Goal: Task Accomplishment & Management: Complete application form

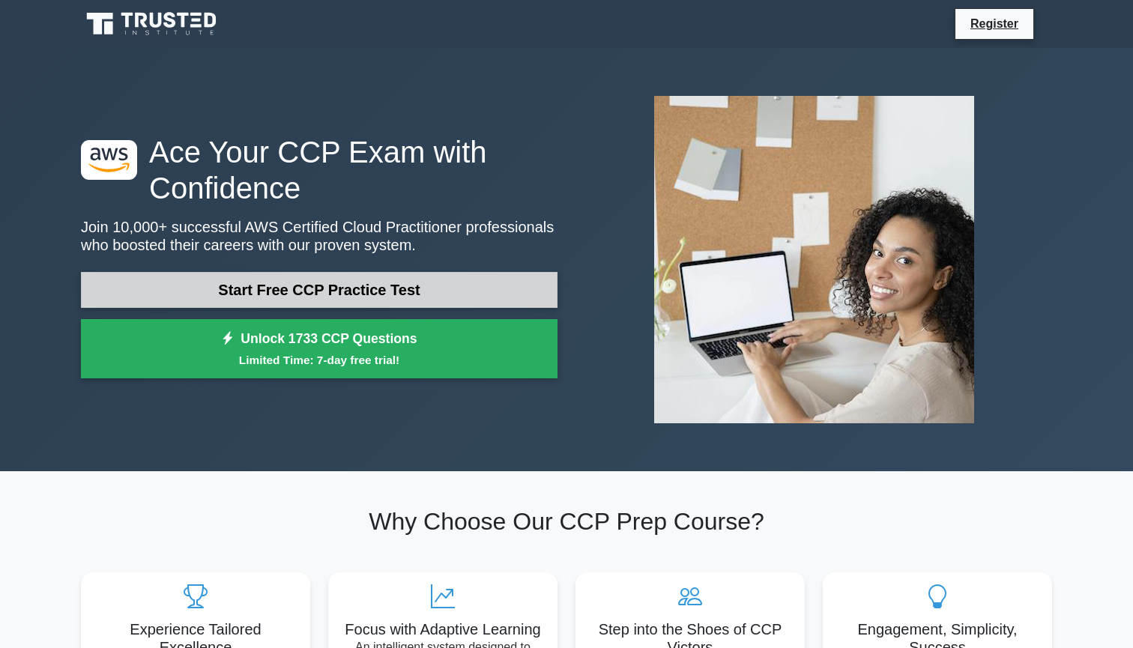
click at [416, 288] on link "Start Free CCP Practice Test" at bounding box center [319, 290] width 476 height 36
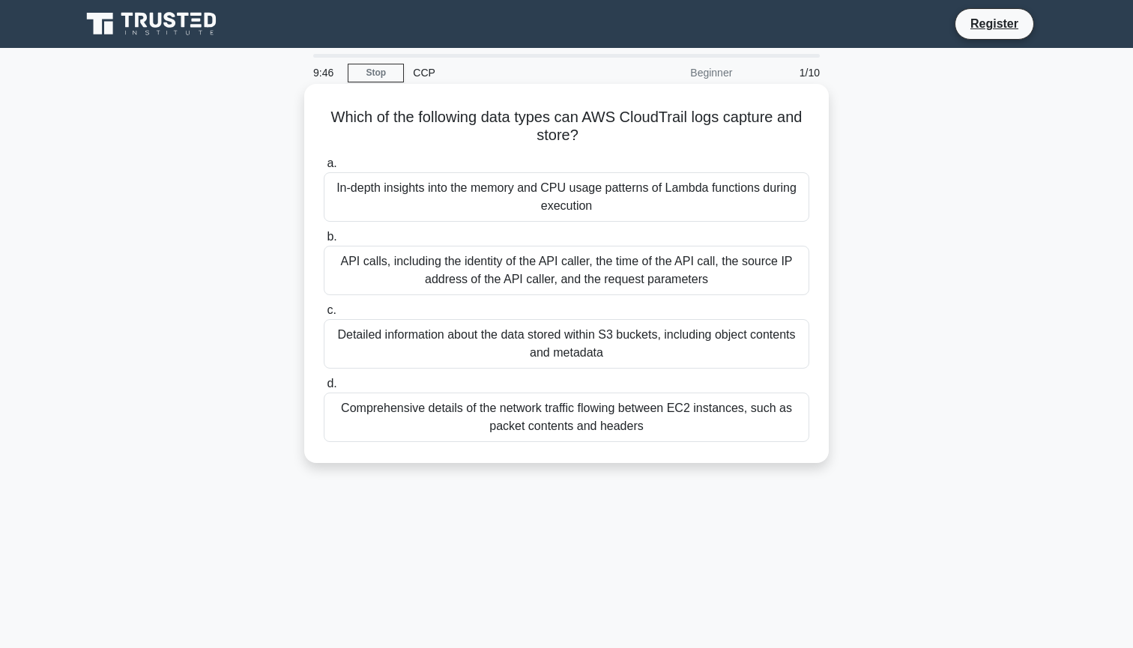
click at [535, 209] on div "In-depth insights into the memory and CPU usage patterns of Lambda functions du…" at bounding box center [566, 196] width 485 height 49
click at [324, 169] on input "a. In-depth insights into the memory and CPU usage patterns of Lambda functions…" at bounding box center [324, 164] width 0 height 10
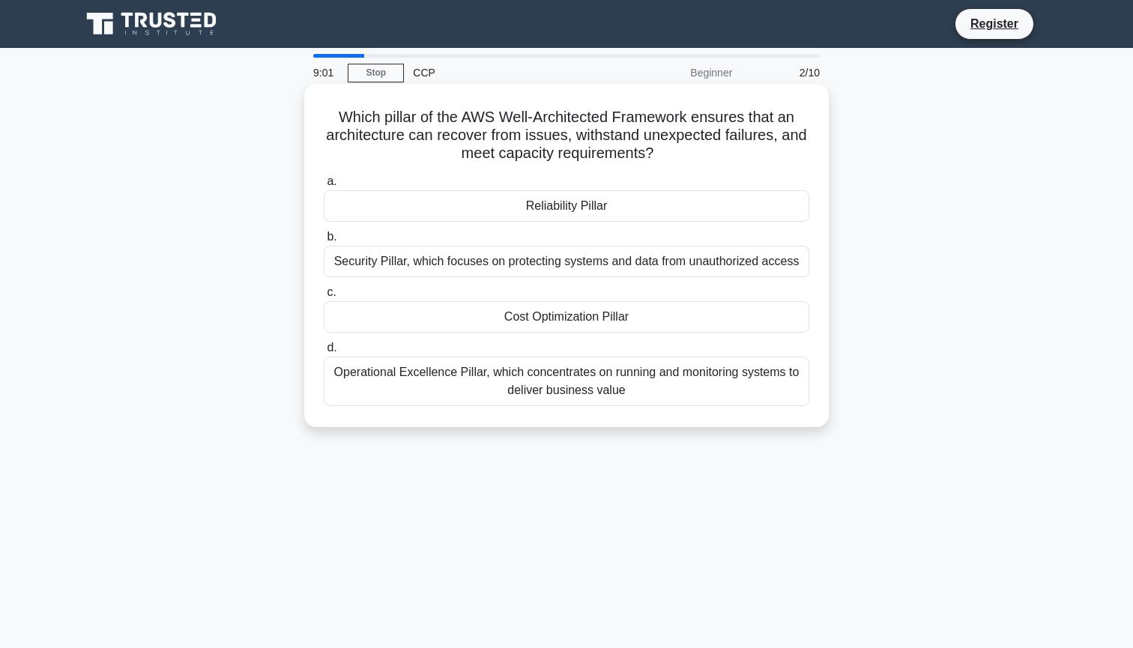
click at [640, 208] on div "Reliability Pillar" at bounding box center [566, 205] width 485 height 31
click at [324, 187] on input "a. Reliability Pillar" at bounding box center [324, 182] width 0 height 10
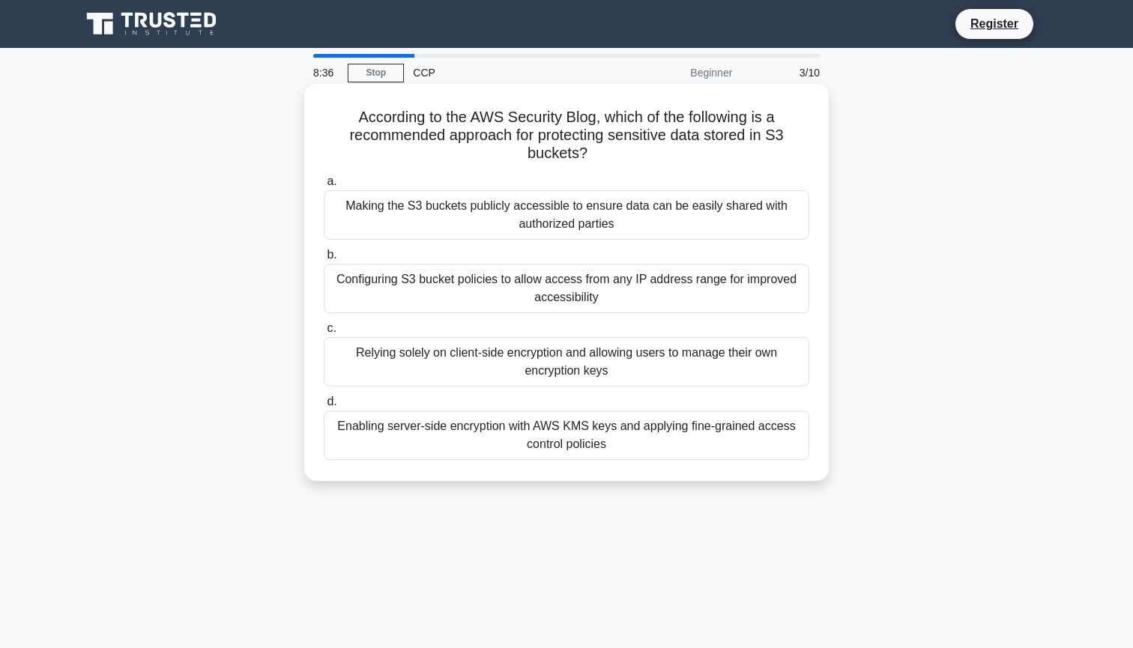
click at [586, 436] on div "Enabling server-side encryption with AWS KMS keys and applying fine-grained acc…" at bounding box center [566, 434] width 485 height 49
click at [324, 407] on input "d. Enabling server-side encryption with AWS KMS keys and applying fine-grained …" at bounding box center [324, 402] width 0 height 10
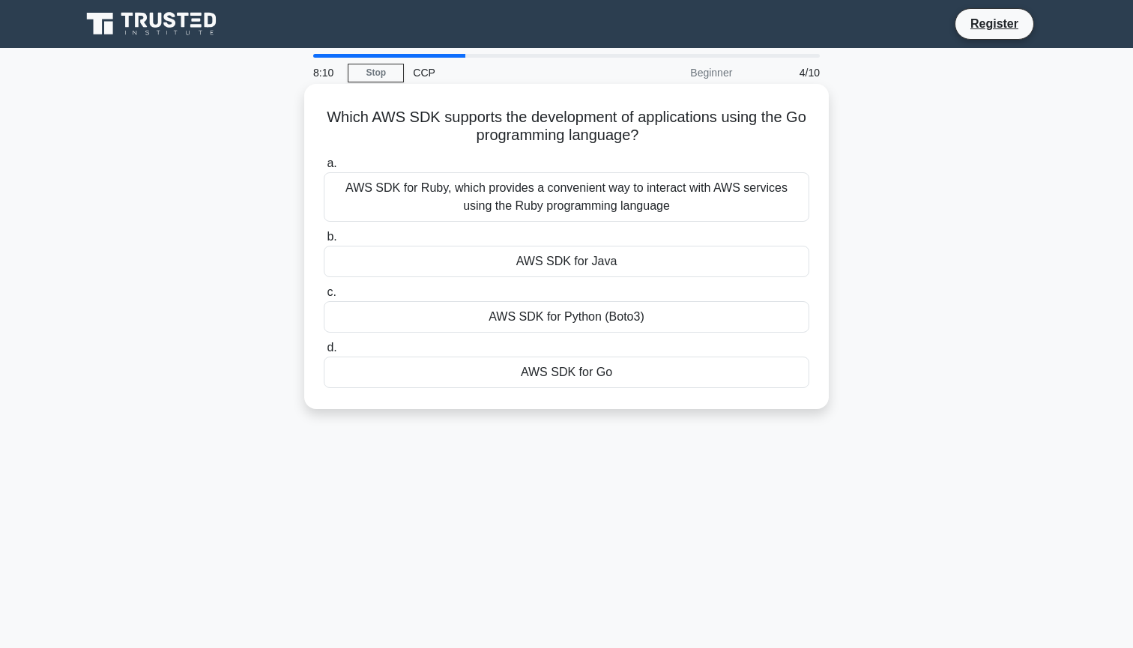
click at [625, 369] on div "AWS SDK for Go" at bounding box center [566, 372] width 485 height 31
click at [324, 353] on input "d. AWS SDK for Go" at bounding box center [324, 348] width 0 height 10
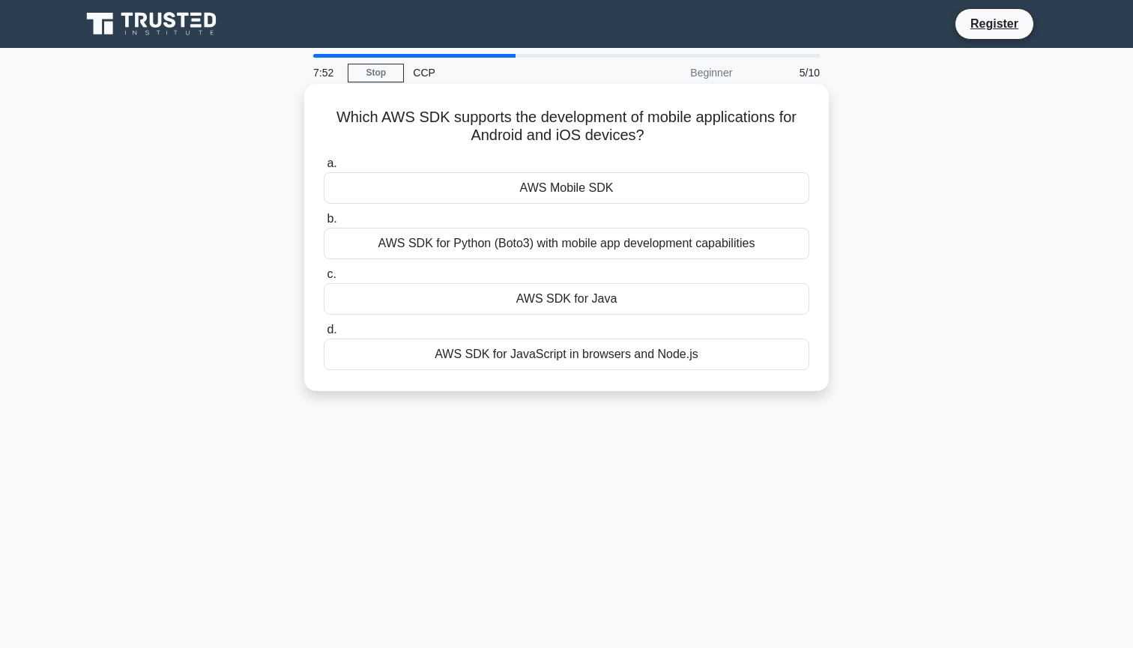
click at [580, 242] on div "AWS SDK for Python (Boto3) with mobile app development capabilities" at bounding box center [566, 243] width 485 height 31
click at [324, 224] on input "b. AWS SDK for Python (Boto3) with mobile app development capabilities" at bounding box center [324, 219] width 0 height 10
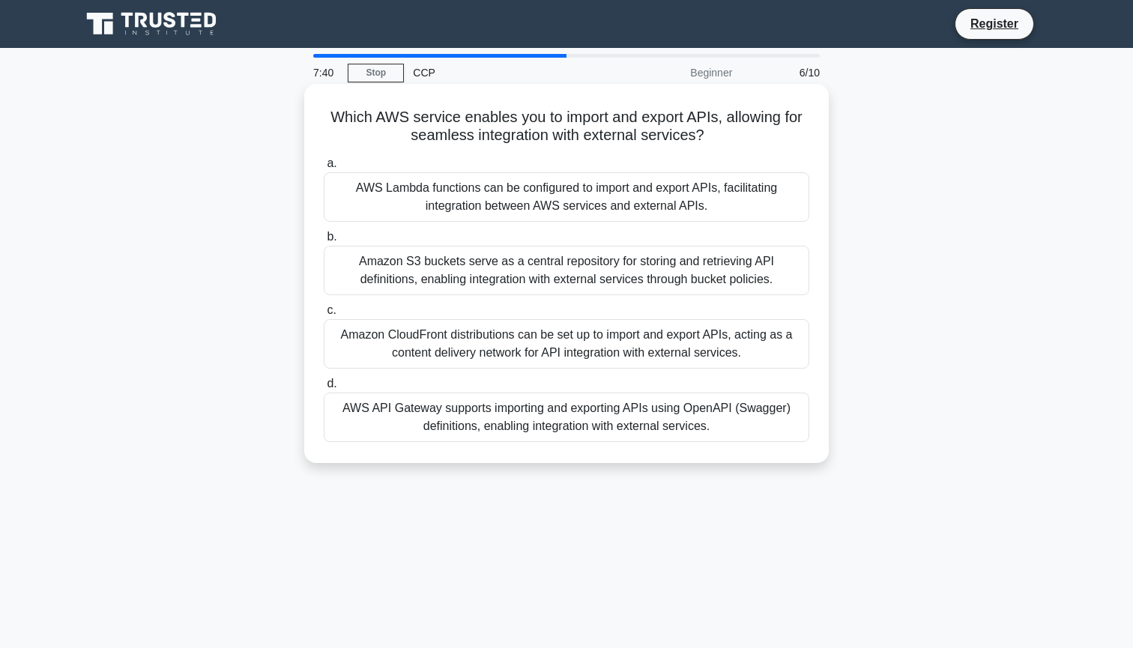
click at [559, 201] on div "AWS Lambda functions can be configured to import and export APIs, facilitating …" at bounding box center [566, 196] width 485 height 49
click at [324, 169] on input "a. AWS Lambda functions can be configured to import and export APIs, facilitati…" at bounding box center [324, 164] width 0 height 10
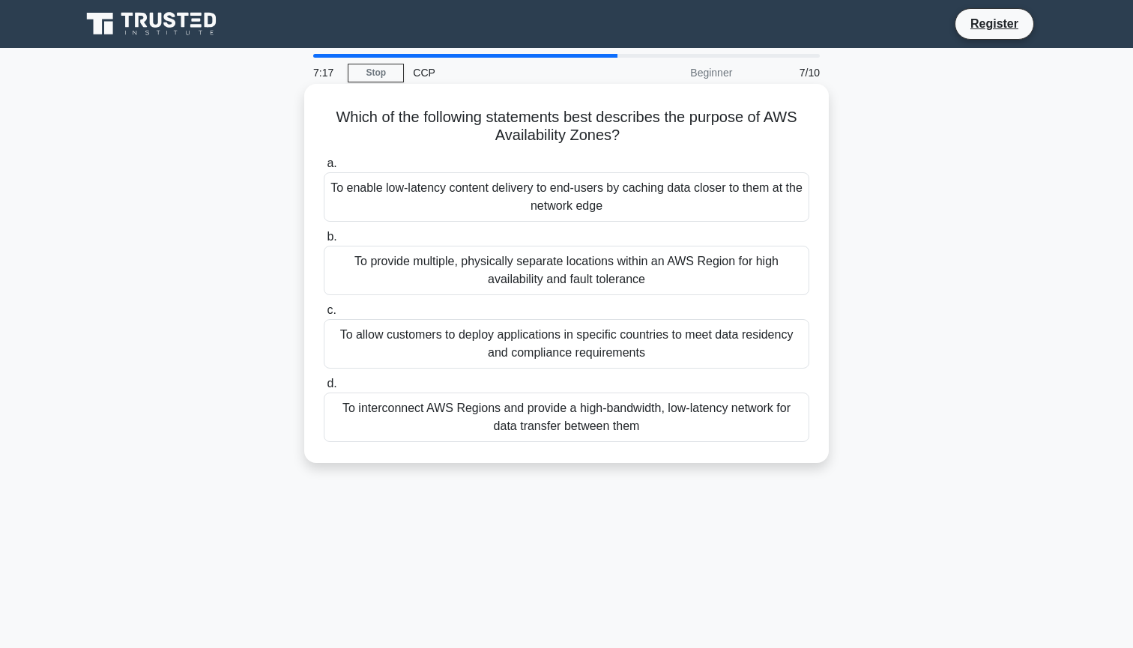
click at [534, 259] on div "To provide multiple, physically separate locations within an AWS Region for hig…" at bounding box center [566, 270] width 485 height 49
click at [324, 242] on input "b. To provide multiple, physically separate locations within an AWS Region for …" at bounding box center [324, 237] width 0 height 10
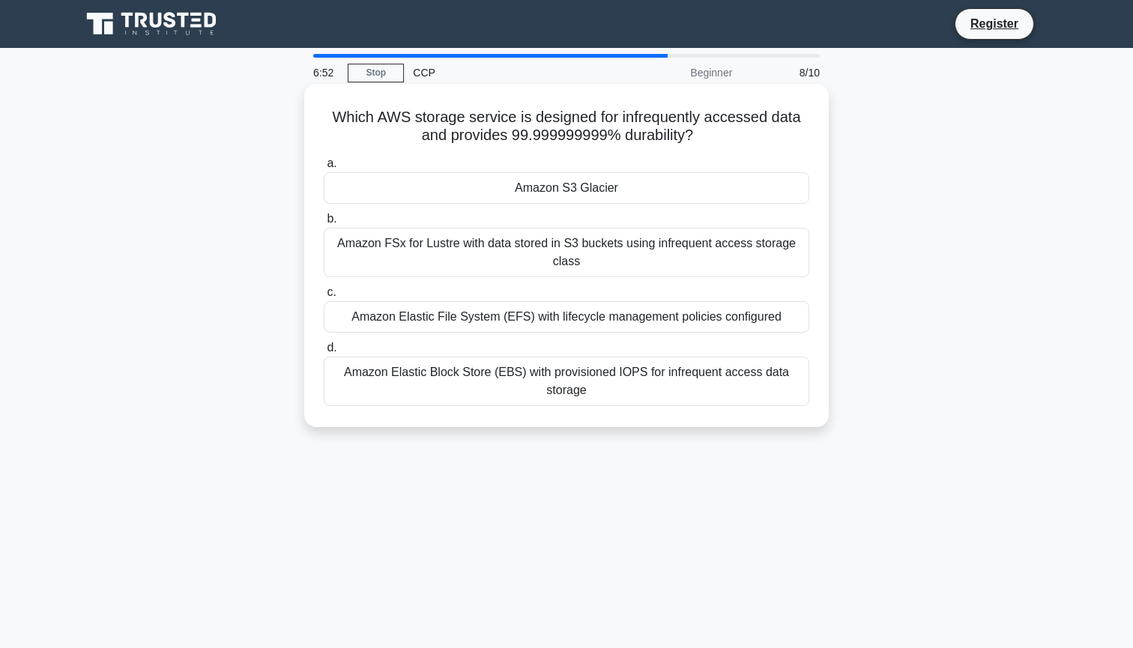
click at [537, 178] on div "Amazon S3 Glacier" at bounding box center [566, 187] width 485 height 31
click at [324, 169] on input "a. Amazon S3 Glacier" at bounding box center [324, 164] width 0 height 10
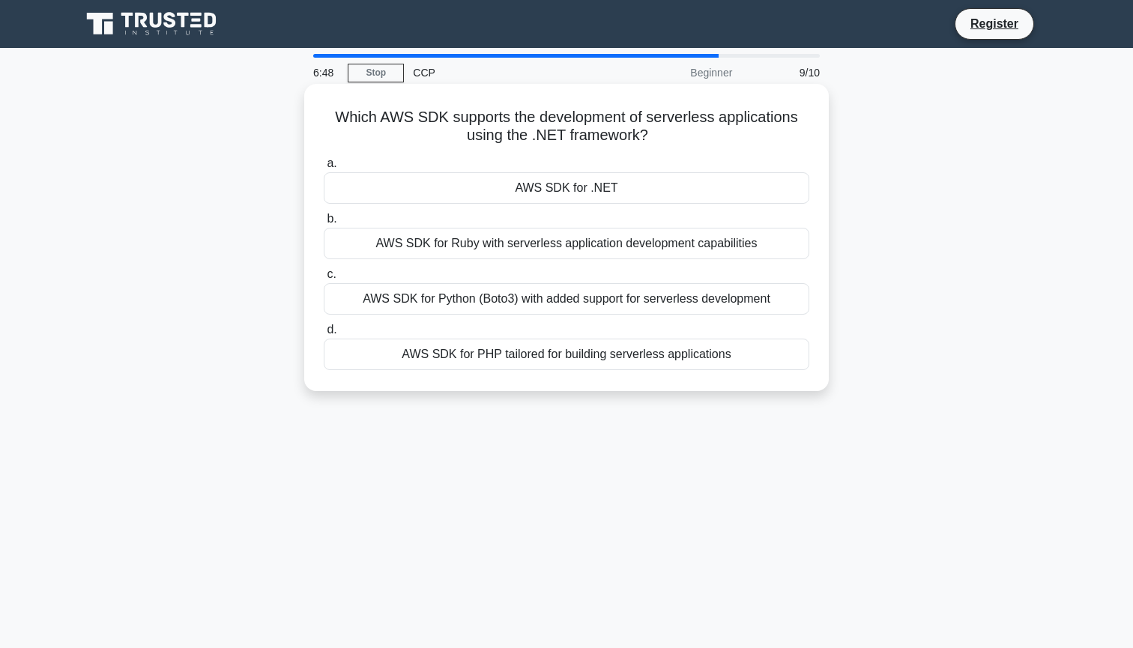
click at [533, 184] on div "AWS SDK for .NET" at bounding box center [566, 187] width 485 height 31
click at [324, 169] on input "a. AWS SDK for .NET" at bounding box center [324, 164] width 0 height 10
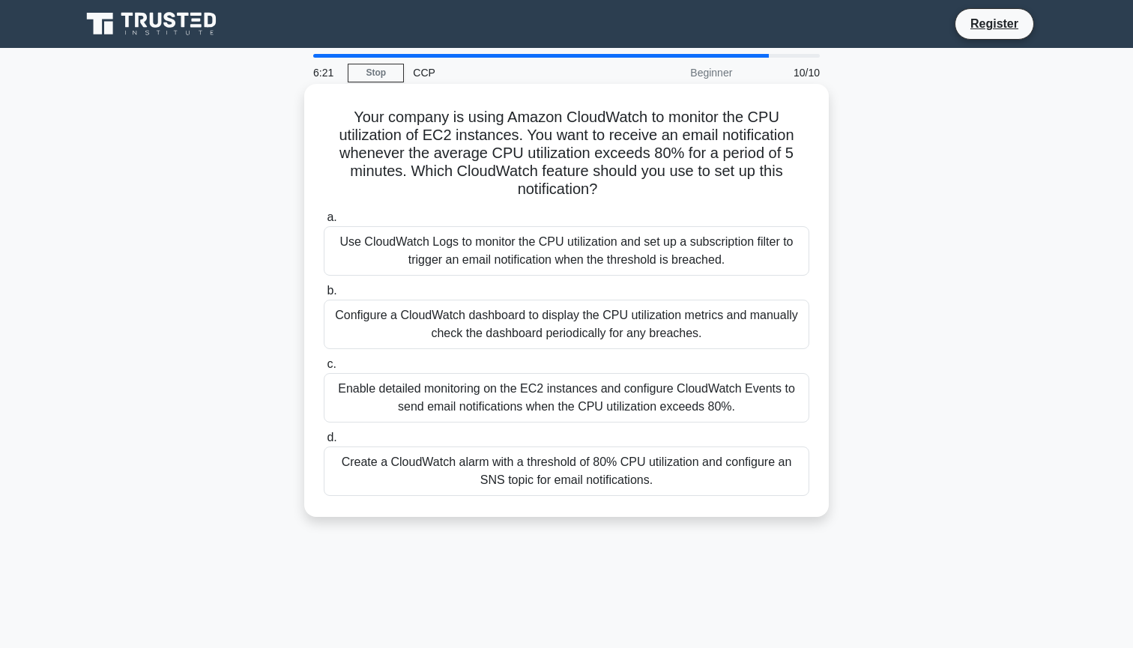
click at [506, 463] on div "Create a CloudWatch alarm with a threshold of 80% CPU utilization and configure…" at bounding box center [566, 470] width 485 height 49
click at [324, 443] on input "d. Create a CloudWatch alarm with a threshold of 80% CPU utilization and config…" at bounding box center [324, 438] width 0 height 10
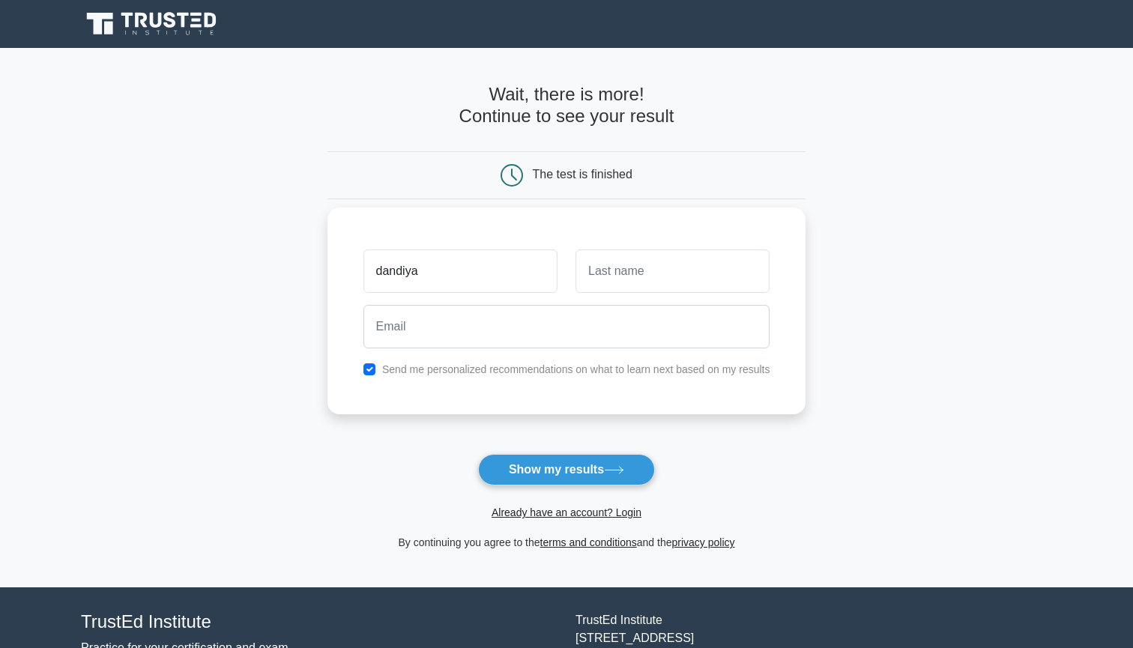
type input "dandiya"
type input "rustam"
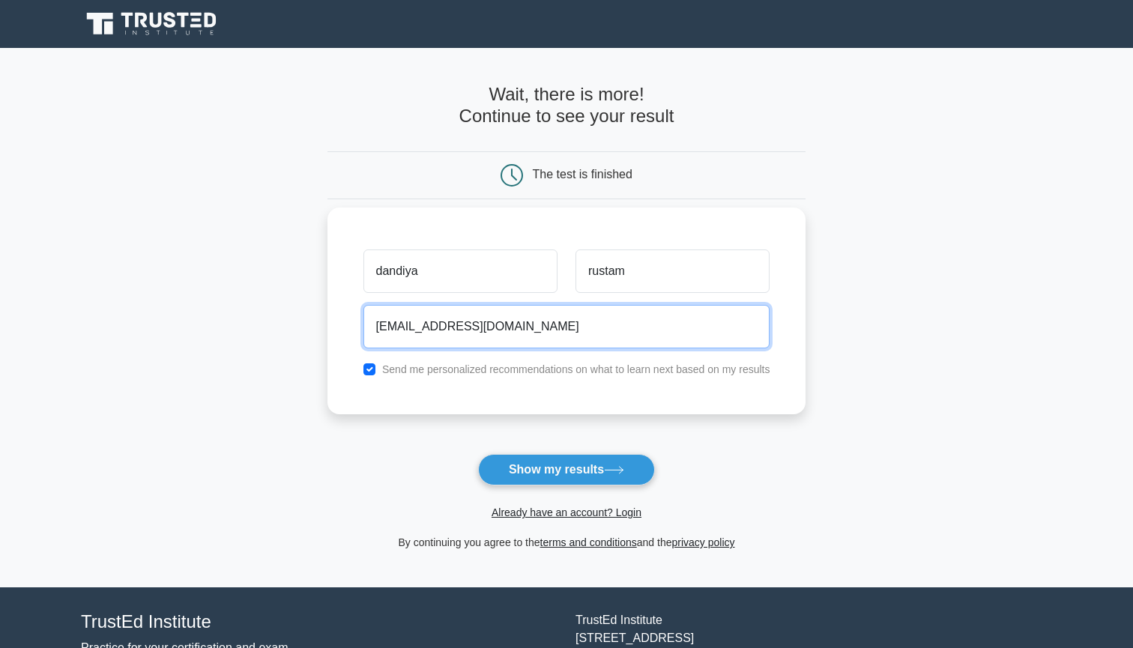
type input "[EMAIL_ADDRESS][DOMAIN_NAME]"
click at [570, 367] on label "Send me personalized recommendations on what to learn next based on my results" at bounding box center [576, 369] width 388 height 12
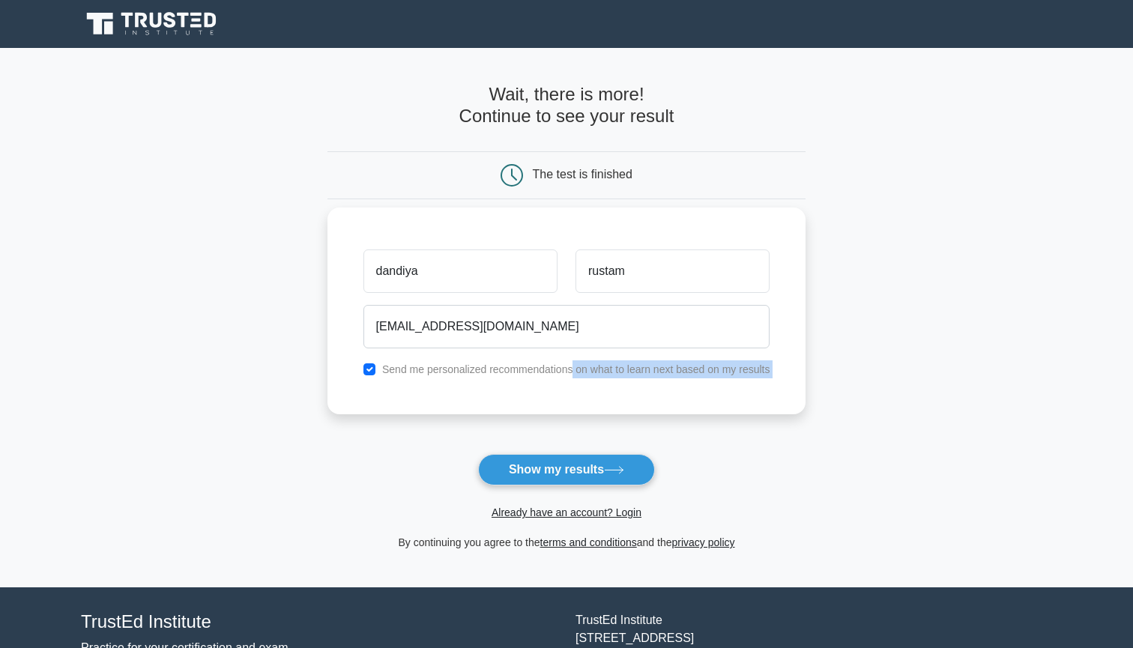
drag, startPoint x: 570, startPoint y: 367, endPoint x: 569, endPoint y: 404, distance: 37.5
click at [569, 402] on div "dandiya [GEOGRAPHIC_DATA] [EMAIL_ADDRESS][DOMAIN_NAME] Send me personalized rec…" at bounding box center [566, 310] width 479 height 207
click at [464, 378] on div "Send me personalized recommendations on what to learn next based on my results" at bounding box center [566, 369] width 425 height 18
click at [372, 366] on input "checkbox" at bounding box center [369, 369] width 12 height 12
checkbox input "false"
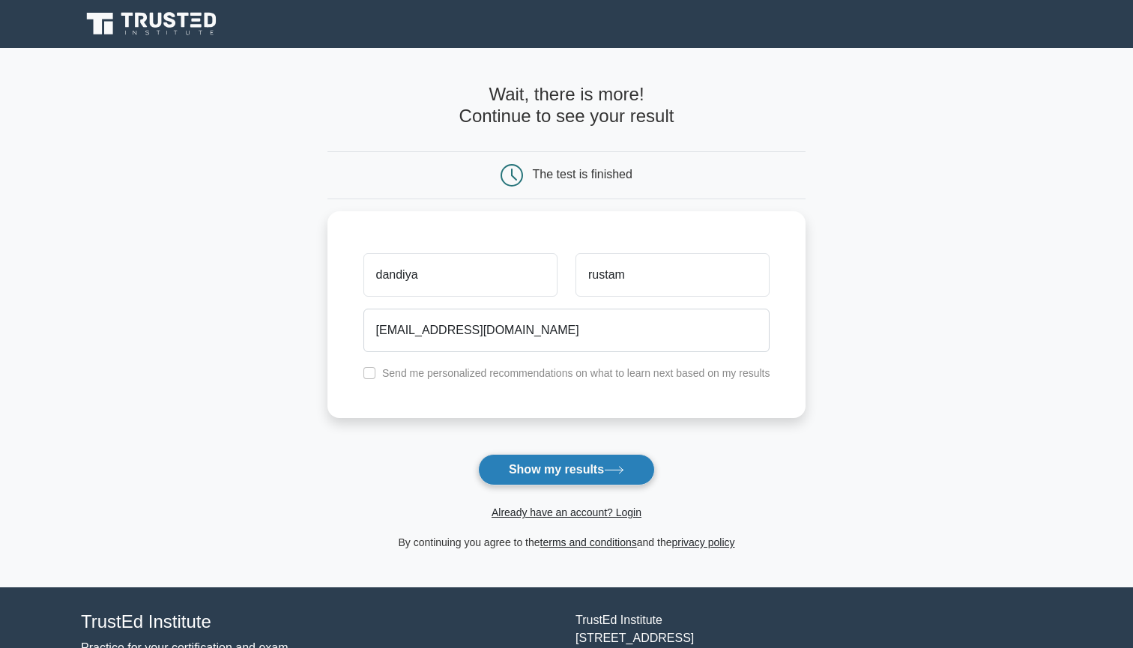
click at [609, 477] on button "Show my results" at bounding box center [566, 469] width 177 height 31
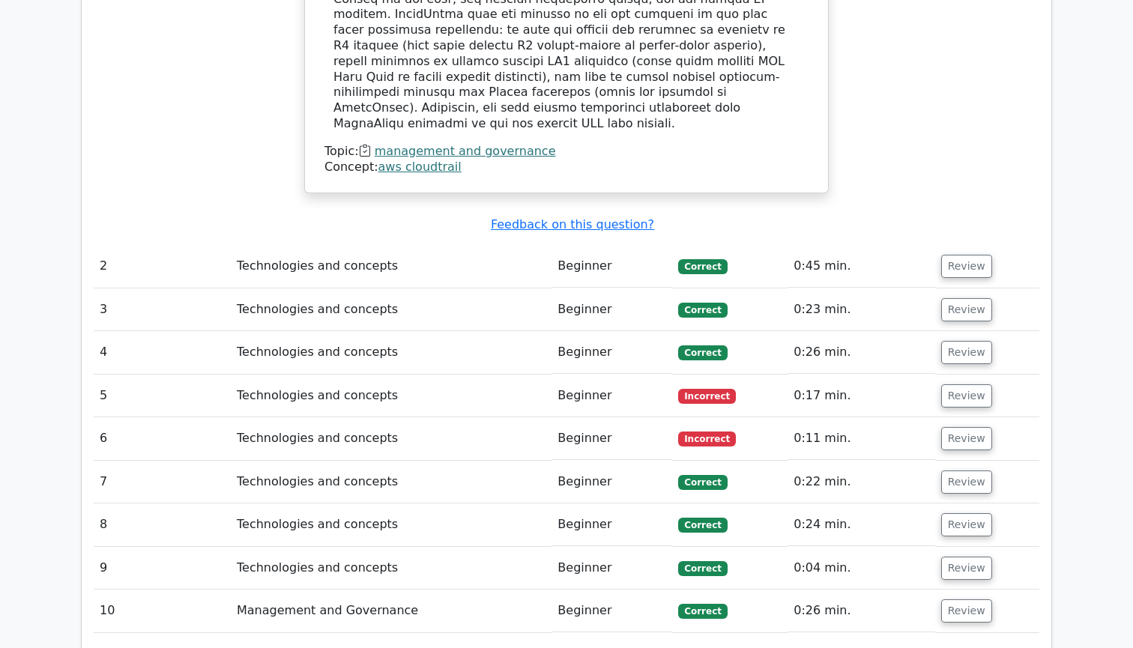
scroll to position [1705, 0]
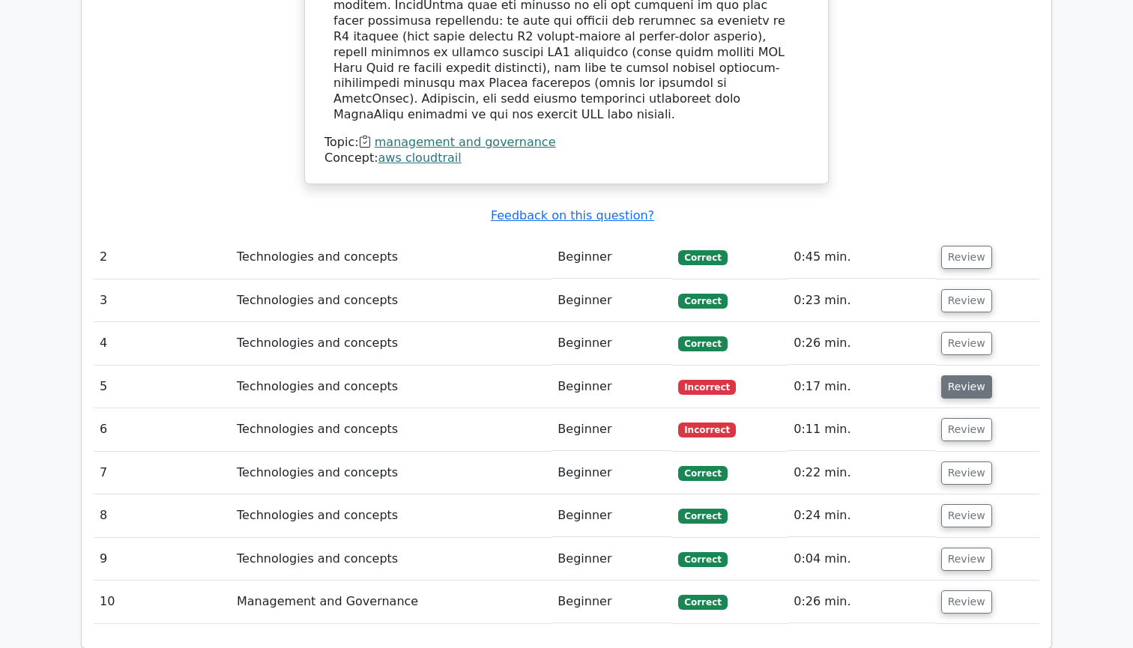
click at [961, 375] on button "Review" at bounding box center [966, 386] width 51 height 23
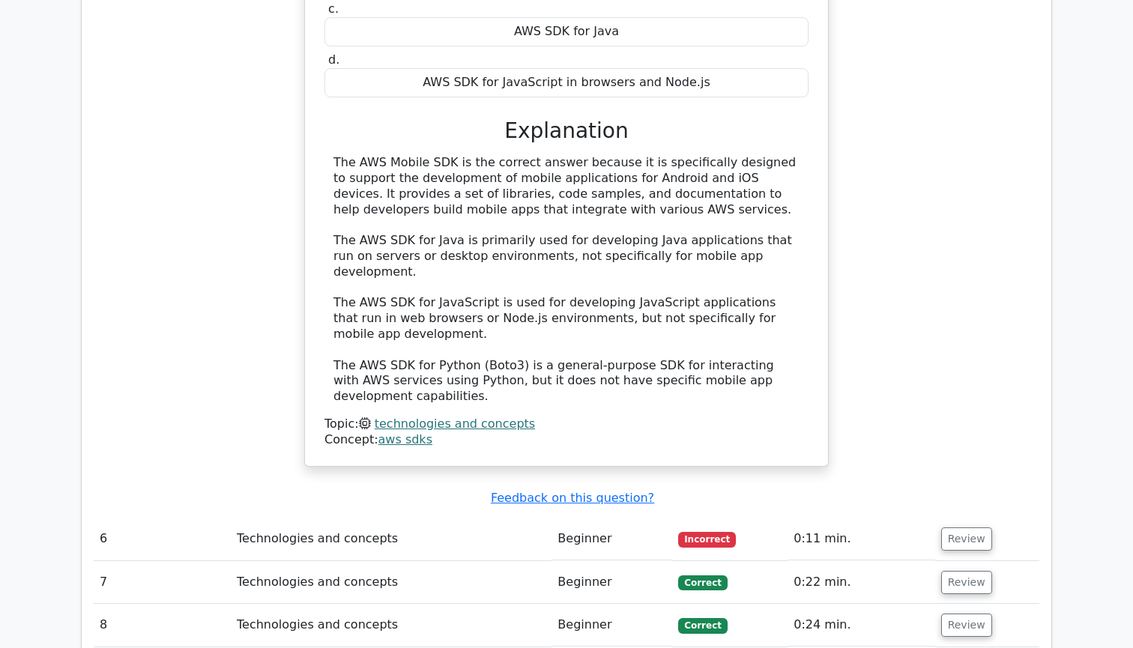
scroll to position [2288, 0]
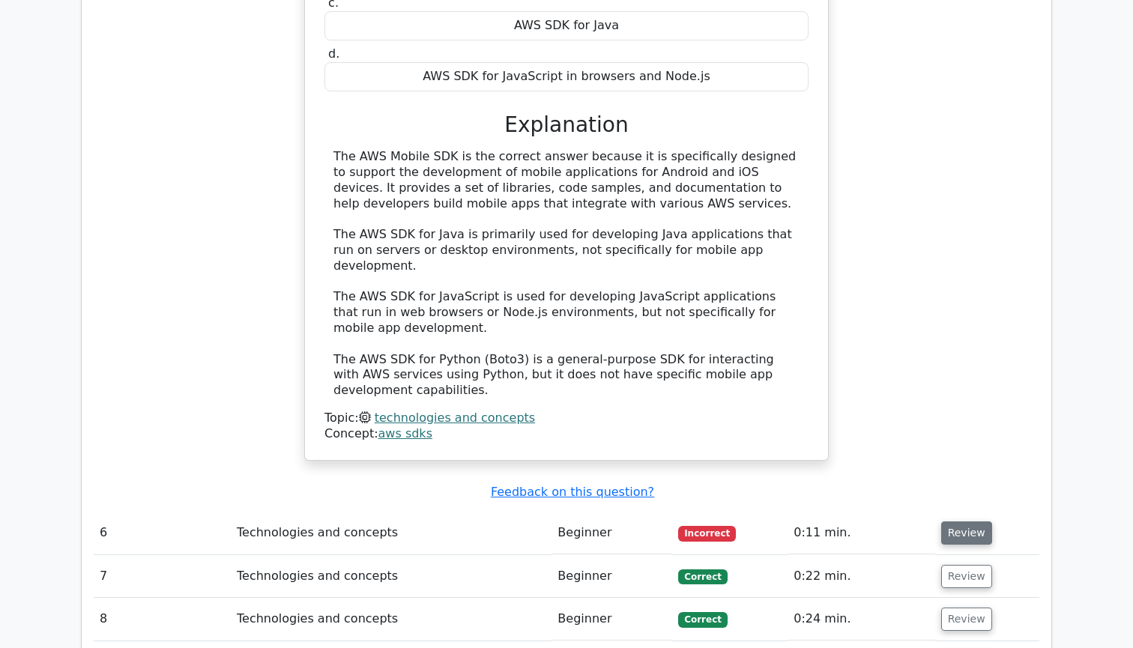
click at [968, 521] on button "Review" at bounding box center [966, 532] width 51 height 23
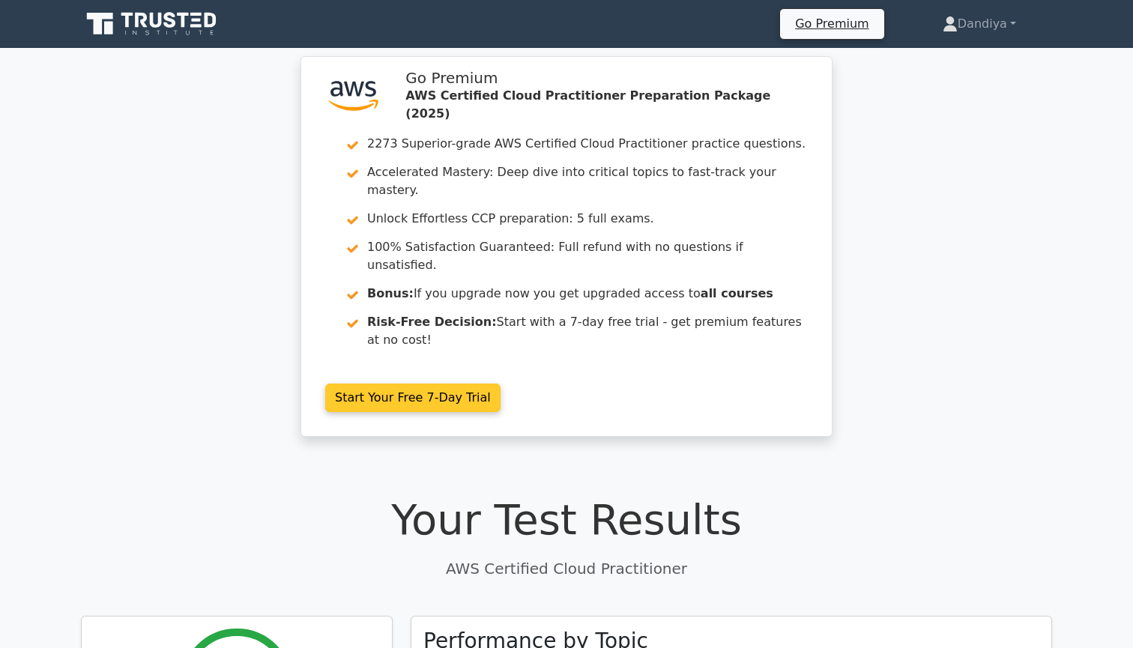
scroll to position [0, 0]
